Goal: Information Seeking & Learning: Learn about a topic

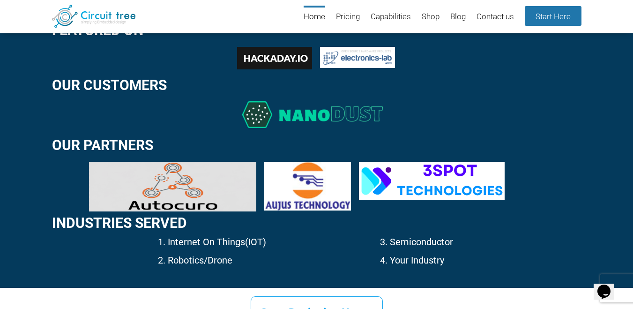
scroll to position [1272, 0]
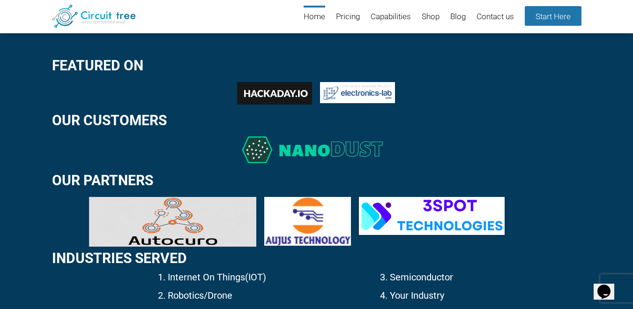
click at [105, 64] on h2 "Featured On" at bounding box center [316, 65] width 529 height 15
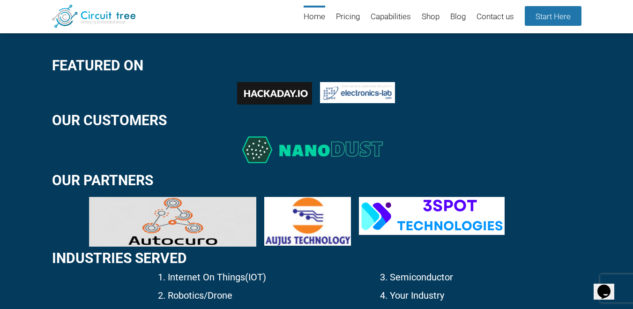
click at [95, 122] on h2 "Our customers" at bounding box center [316, 119] width 529 height 15
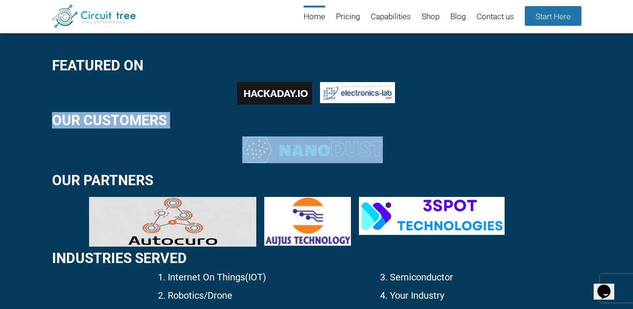
click at [95, 123] on h2 "Our customers" at bounding box center [316, 119] width 529 height 15
click at [89, 177] on h2 "Our Partners" at bounding box center [316, 179] width 529 height 15
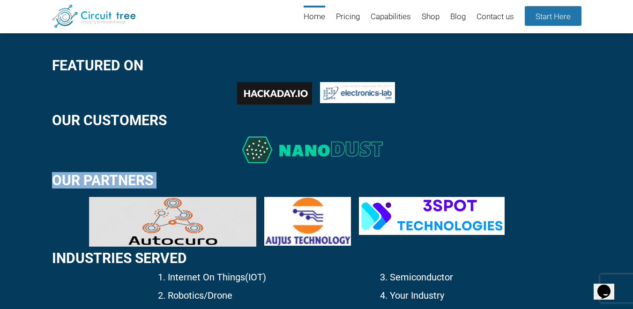
click at [89, 177] on h2 "Our Partners" at bounding box center [316, 179] width 529 height 15
click at [82, 268] on div "Featured On Our customers Our Partners Industries Served 1. Internet On Things(…" at bounding box center [316, 177] width 529 height 258
click at [84, 257] on h2 "Industries Served" at bounding box center [316, 257] width 529 height 15
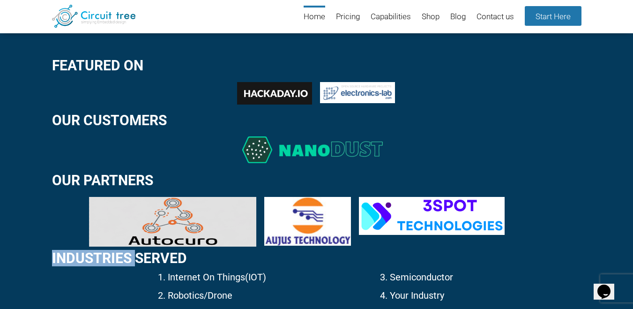
click at [84, 257] on h2 "Industries Served" at bounding box center [316, 257] width 529 height 15
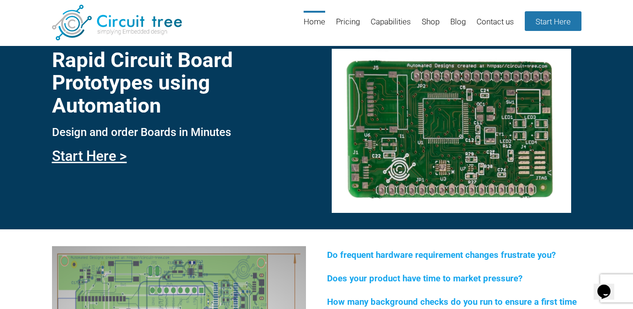
scroll to position [0, 0]
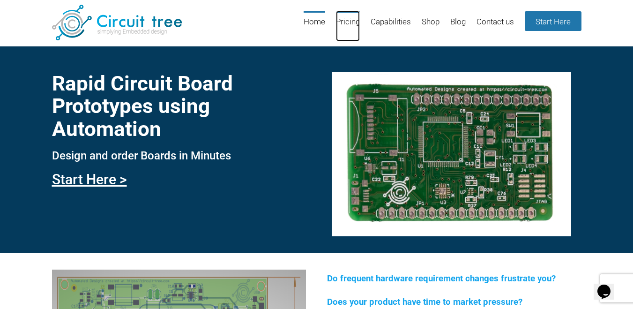
click at [347, 24] on link "Pricing" at bounding box center [348, 26] width 24 height 30
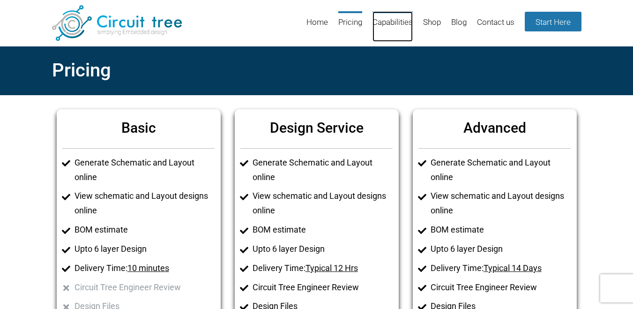
click at [395, 30] on link "Capabilities" at bounding box center [393, 26] width 40 height 30
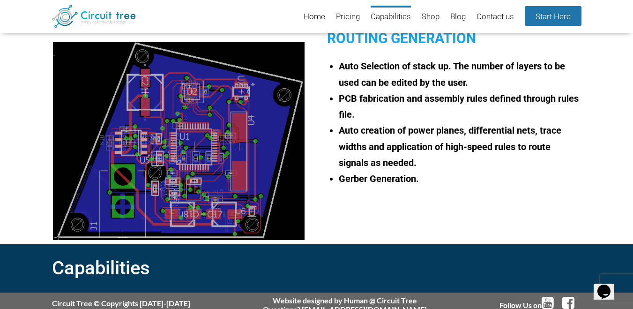
scroll to position [828, 0]
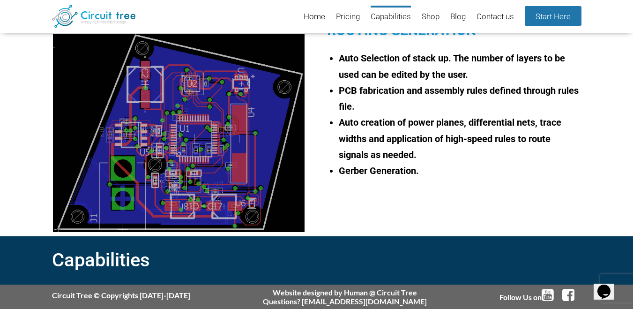
drag, startPoint x: 636, startPoint y: 54, endPoint x: 26, endPoint y: 15, distance: 610.9
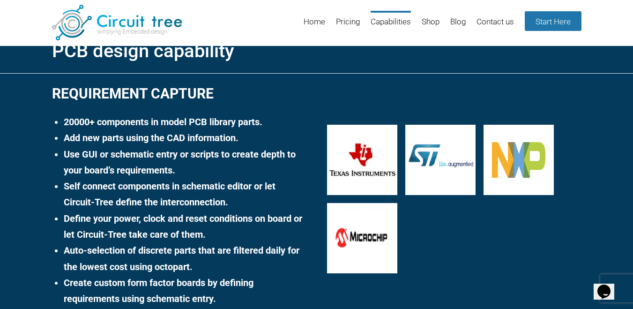
scroll to position [0, 0]
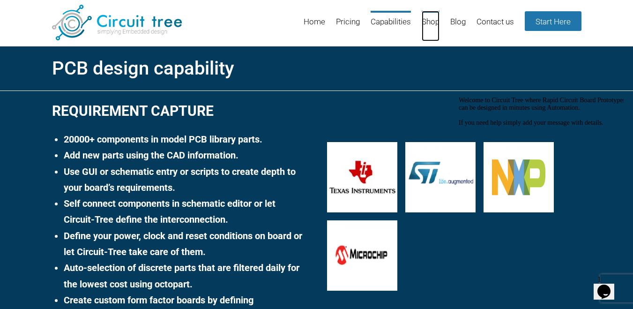
click at [429, 27] on link "Shop" at bounding box center [431, 26] width 18 height 30
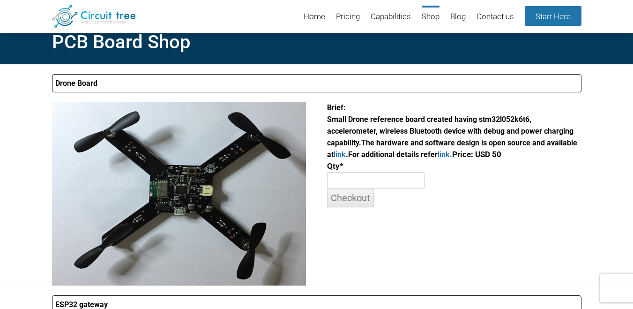
scroll to position [11, 0]
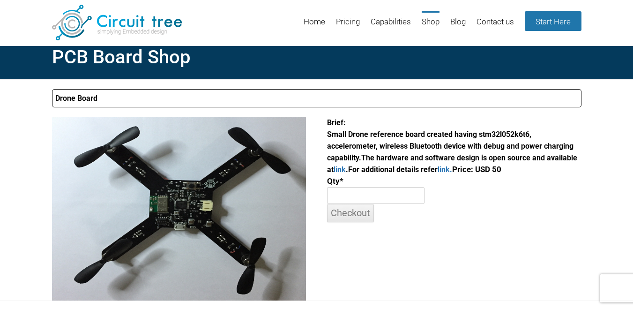
drag, startPoint x: 639, startPoint y: 82, endPoint x: 603, endPoint y: 98, distance: 39.4
click at [460, 22] on link "Blog" at bounding box center [457, 26] width 15 height 30
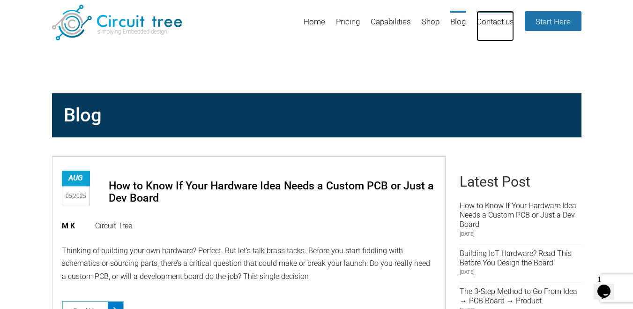
click at [496, 16] on link "Contact us" at bounding box center [495, 26] width 37 height 30
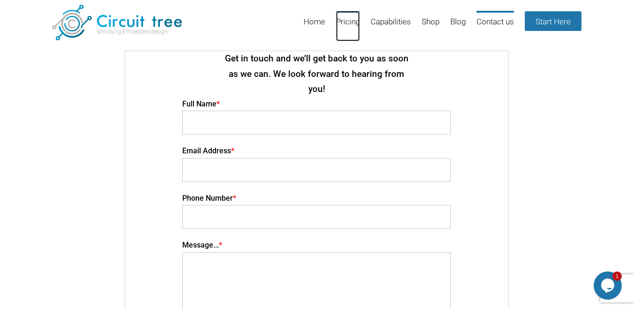
click at [352, 25] on link "Pricing" at bounding box center [348, 26] width 24 height 30
